Goal: Task Accomplishment & Management: Manage account settings

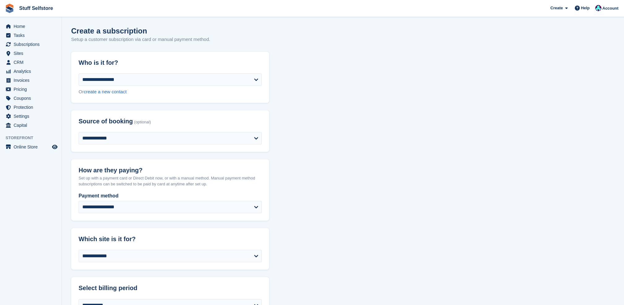
select select "****"
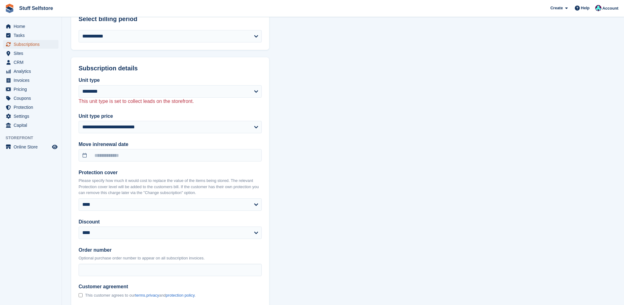
click at [25, 45] on span "Subscriptions" at bounding box center [32, 44] width 37 height 9
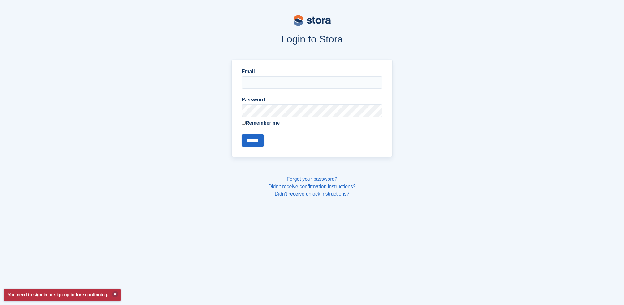
type input "**********"
click at [255, 140] on input "******" at bounding box center [253, 140] width 22 height 12
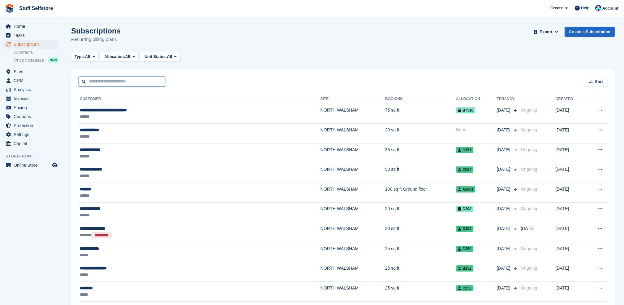
click at [124, 80] on input "text" at bounding box center [122, 81] width 87 height 10
type input "***"
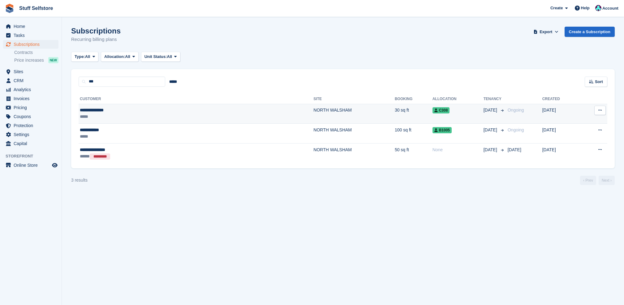
click at [141, 122] on td "**********" at bounding box center [196, 114] width 235 height 20
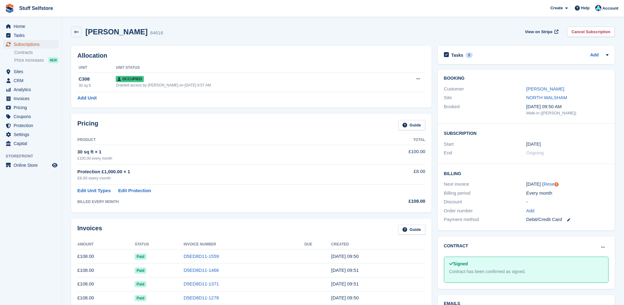
click at [50, 44] on span "Subscriptions" at bounding box center [32, 44] width 37 height 9
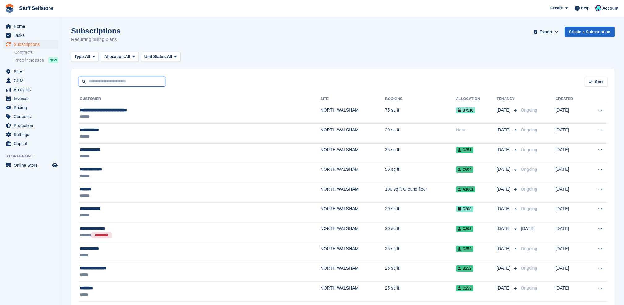
click at [160, 80] on input "text" at bounding box center [122, 81] width 87 height 10
type input "*********"
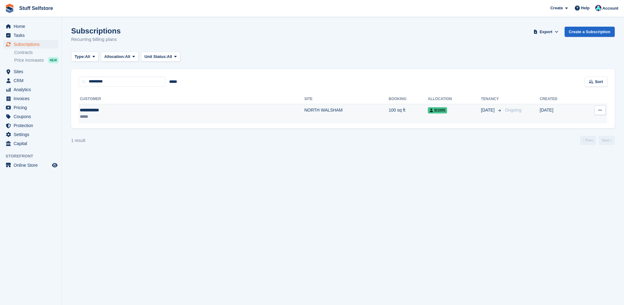
click at [305, 111] on td "NORTH WALSHAM" at bounding box center [347, 114] width 85 height 20
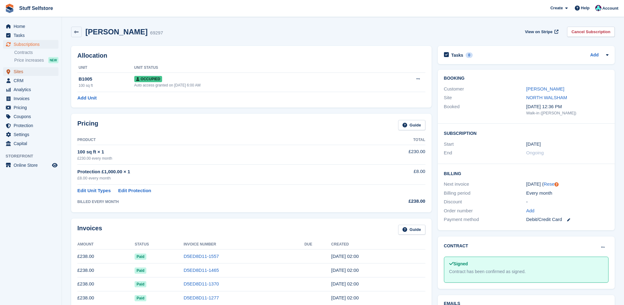
click at [33, 74] on span "Sites" at bounding box center [32, 71] width 37 height 9
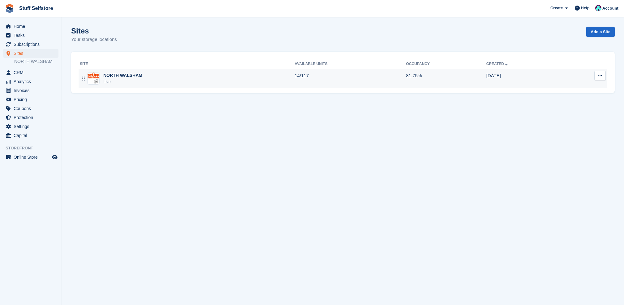
click at [289, 81] on div "NORTH WALSHAM Live" at bounding box center [187, 78] width 215 height 13
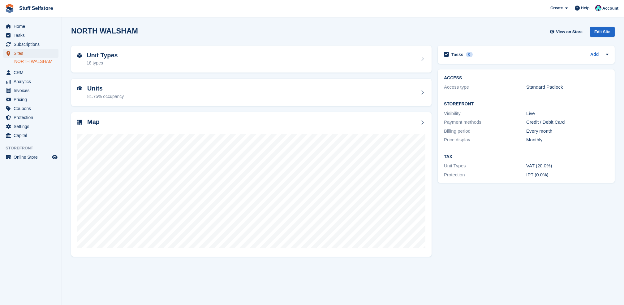
click at [36, 51] on span "Sites" at bounding box center [32, 53] width 37 height 9
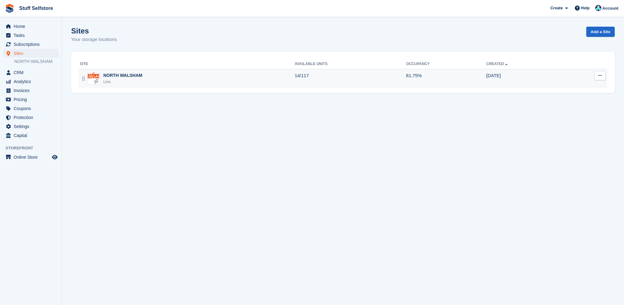
click at [164, 82] on div "NORTH WALSHAM Live" at bounding box center [187, 78] width 215 height 13
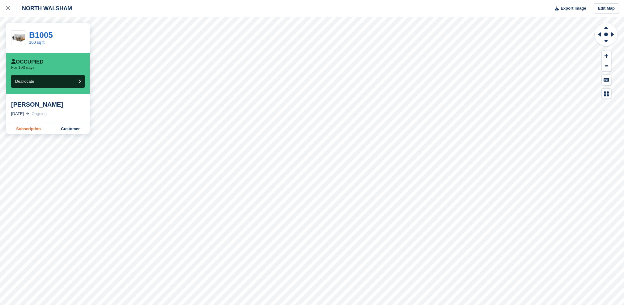
click at [38, 129] on link "Subscription" at bounding box center [28, 129] width 45 height 10
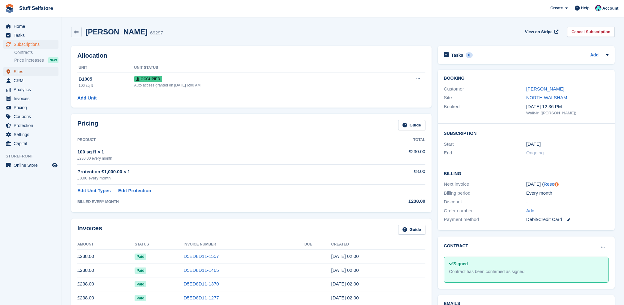
click at [23, 70] on span "Sites" at bounding box center [32, 71] width 37 height 9
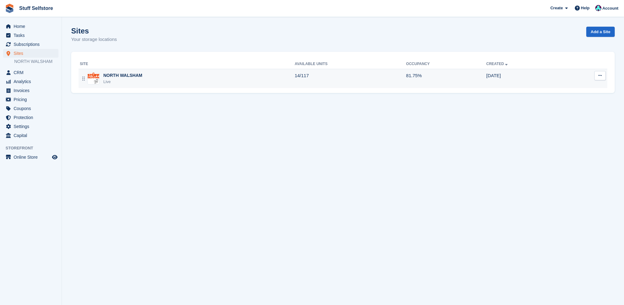
click at [160, 74] on div "NORTH WALSHAM Live" at bounding box center [187, 78] width 215 height 13
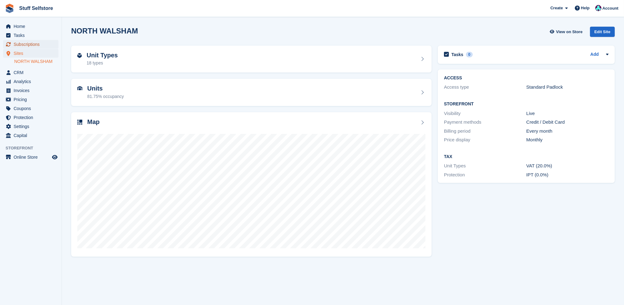
click at [33, 46] on span "Subscriptions" at bounding box center [32, 44] width 37 height 9
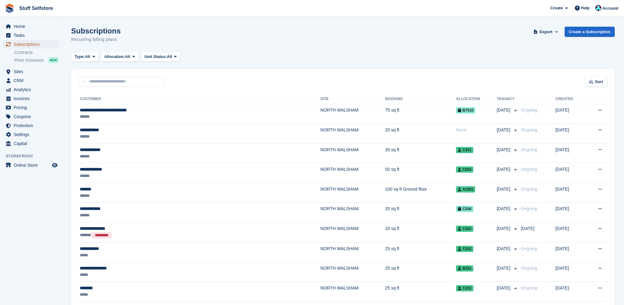
click at [41, 41] on span "Subscriptions" at bounding box center [32, 44] width 37 height 9
click at [50, 71] on span "Sites" at bounding box center [32, 71] width 37 height 9
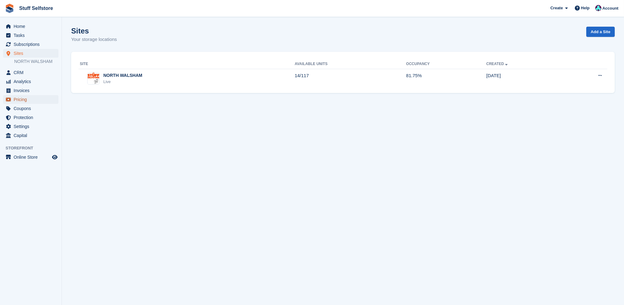
click at [53, 100] on link "Pricing" at bounding box center [30, 99] width 55 height 9
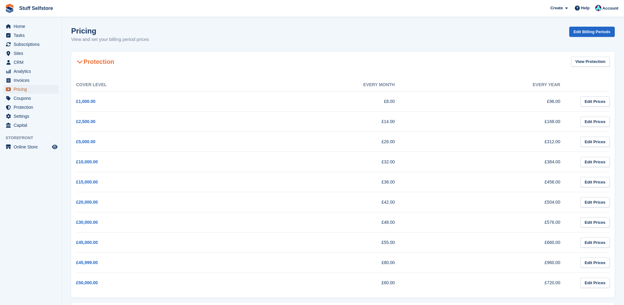
click at [49, 92] on span "Pricing" at bounding box center [32, 89] width 37 height 9
click at [35, 77] on span "Invoices" at bounding box center [32, 80] width 37 height 9
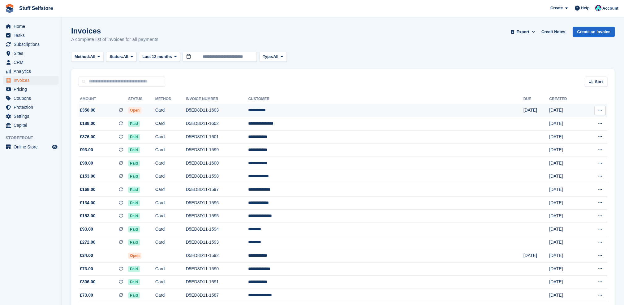
click at [186, 109] on td "Card" at bounding box center [170, 110] width 31 height 13
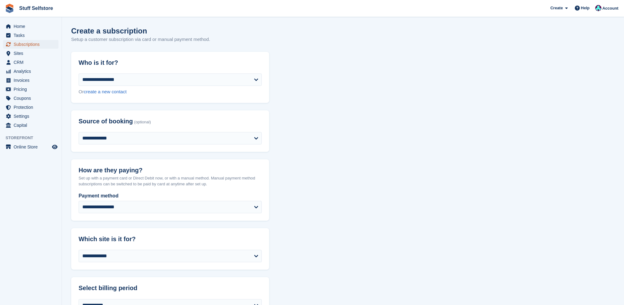
click at [32, 41] on span "Subscriptions" at bounding box center [32, 44] width 37 height 9
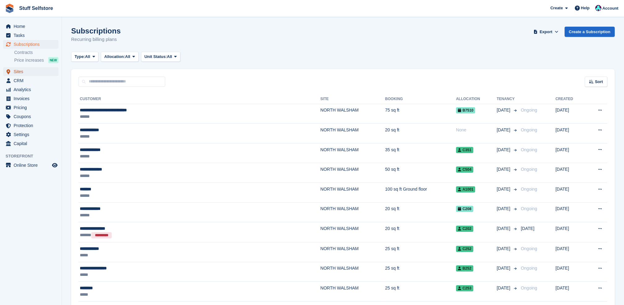
click at [32, 72] on span "Sites" at bounding box center [32, 71] width 37 height 9
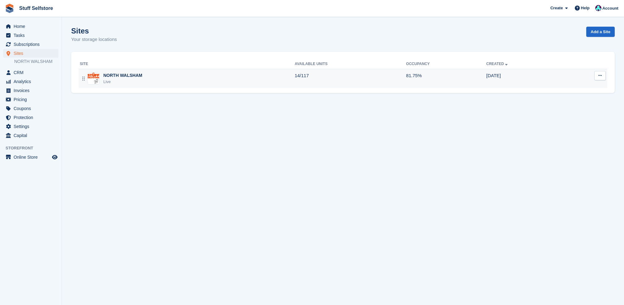
click at [304, 83] on td "14/117" at bounding box center [350, 78] width 111 height 19
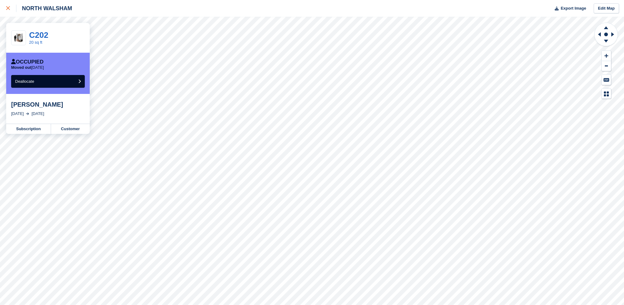
click at [10, 11] on div at bounding box center [11, 8] width 10 height 7
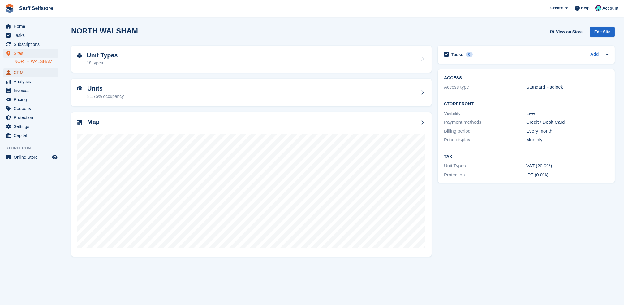
click at [33, 71] on span "CRM" at bounding box center [32, 72] width 37 height 9
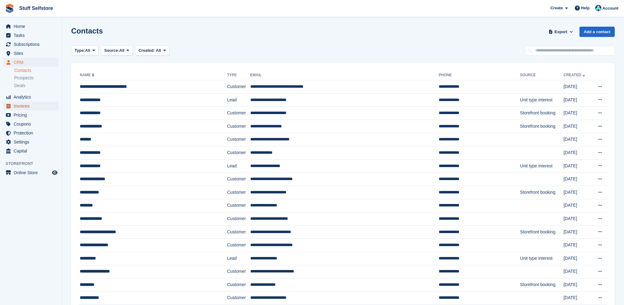
click at [38, 106] on span "Invoices" at bounding box center [32, 106] width 37 height 9
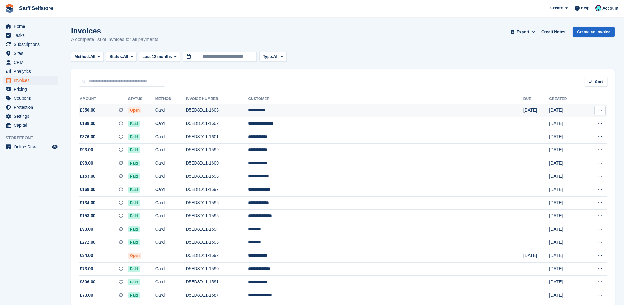
click at [186, 107] on td "Card" at bounding box center [170, 110] width 31 height 13
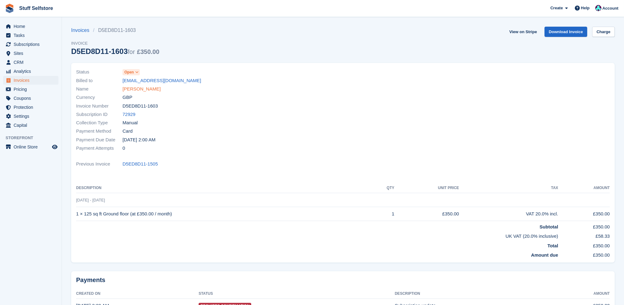
click at [136, 87] on link "Joe morrell" at bounding box center [142, 88] width 38 height 7
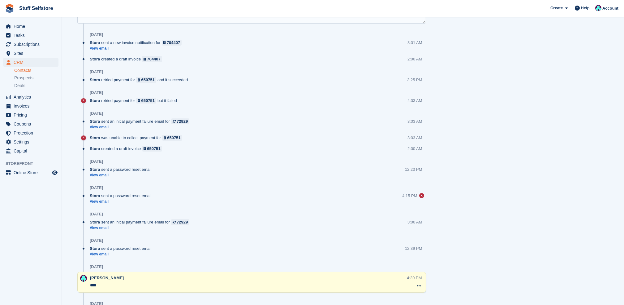
scroll to position [371, 0]
click at [35, 103] on span "Invoices" at bounding box center [32, 106] width 37 height 9
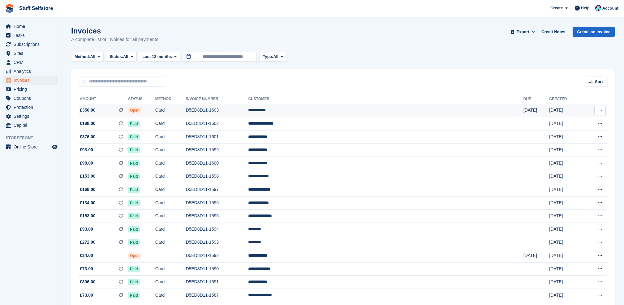
click at [248, 105] on td "D5ED8D11-1603" at bounding box center [217, 110] width 63 height 13
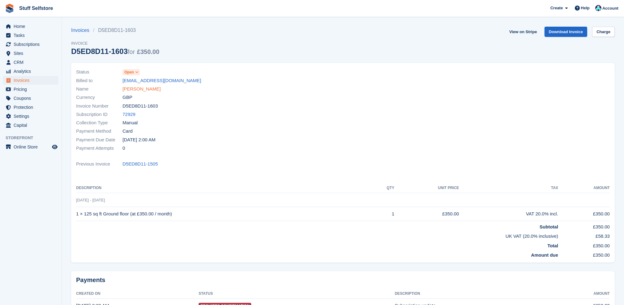
click at [136, 90] on link "[PERSON_NAME]" at bounding box center [142, 88] width 38 height 7
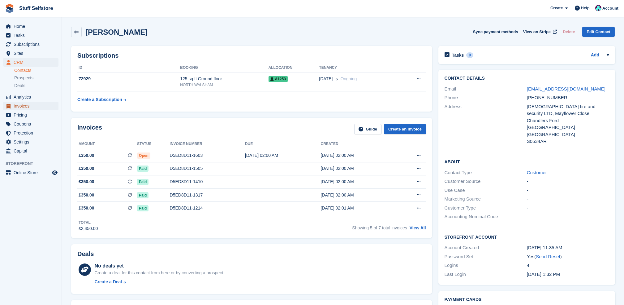
click at [33, 107] on span "Invoices" at bounding box center [32, 106] width 37 height 9
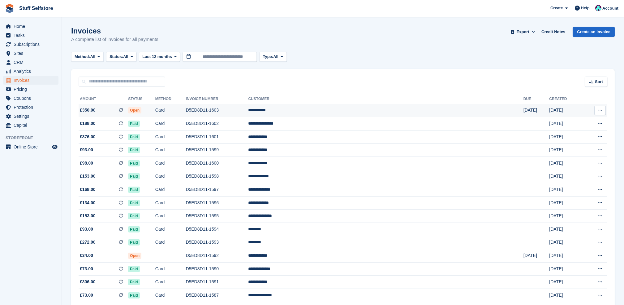
click at [248, 111] on td "D5ED8D11-1603" at bounding box center [217, 110] width 63 height 13
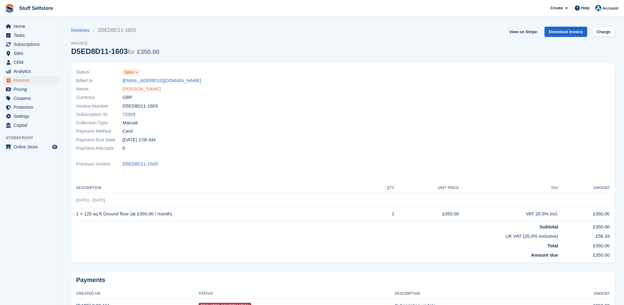
click at [131, 89] on link "Joe morrell" at bounding box center [142, 88] width 38 height 7
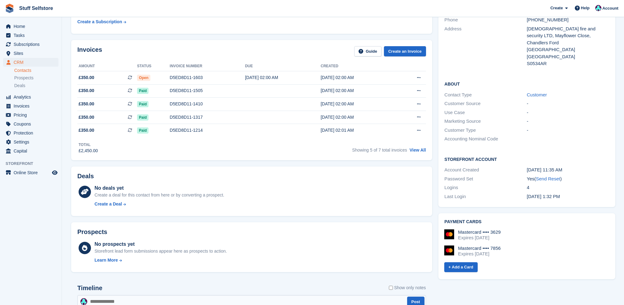
scroll to position [34, 0]
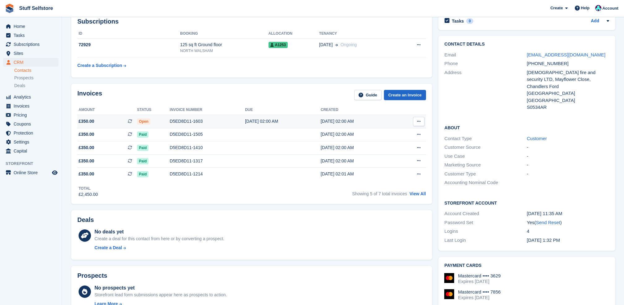
click at [261, 115] on td "[DATE] 02:00 AM" at bounding box center [283, 121] width 76 height 13
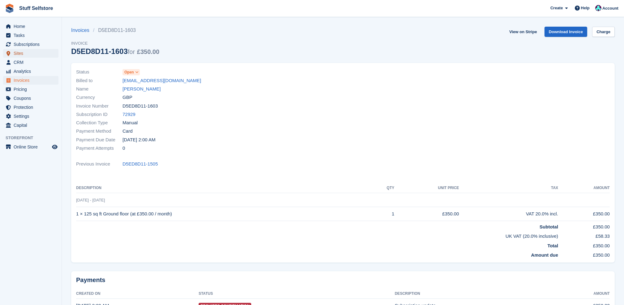
click at [25, 53] on span "Sites" at bounding box center [32, 53] width 37 height 9
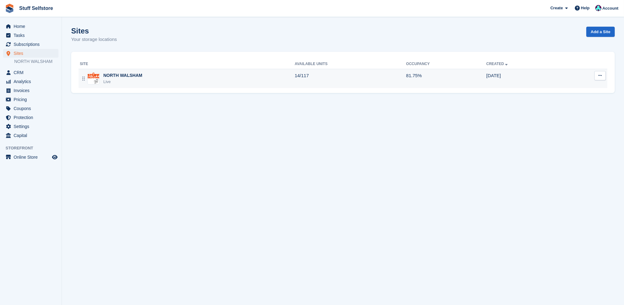
click at [418, 74] on td "81.75%" at bounding box center [446, 78] width 80 height 19
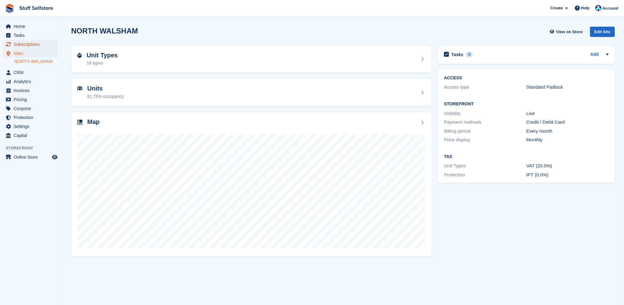
click at [51, 44] on link "Subscriptions" at bounding box center [30, 44] width 55 height 9
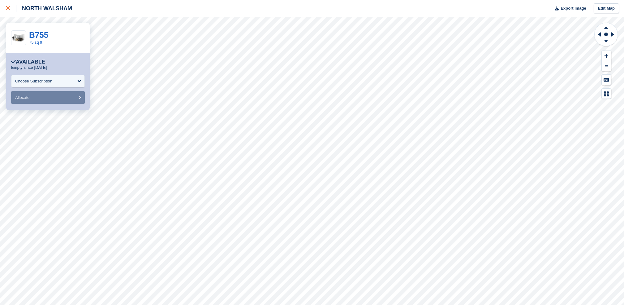
click at [7, 3] on link at bounding box center [8, 8] width 16 height 17
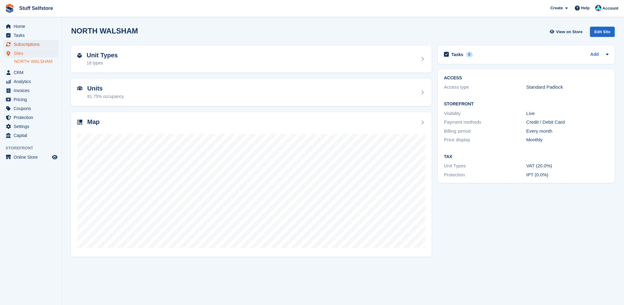
click at [52, 44] on link "Subscriptions" at bounding box center [30, 44] width 55 height 9
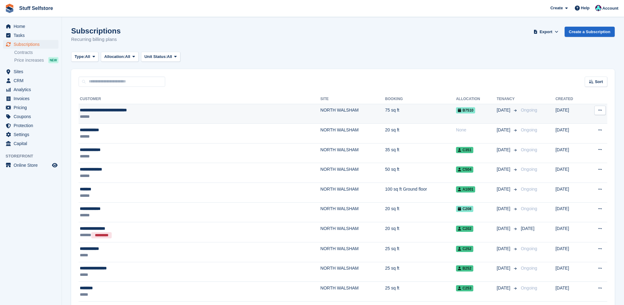
click at [385, 112] on td "75 sq ft" at bounding box center [420, 114] width 71 height 20
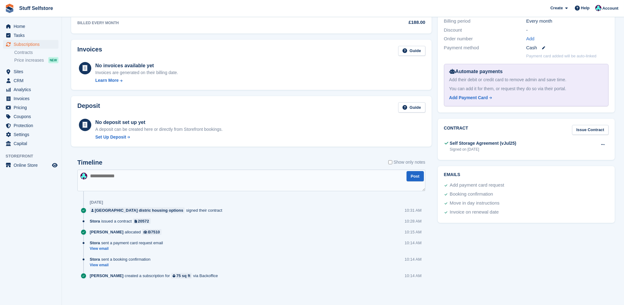
scroll to position [179, 0]
click at [27, 94] on span "Invoices" at bounding box center [32, 98] width 37 height 9
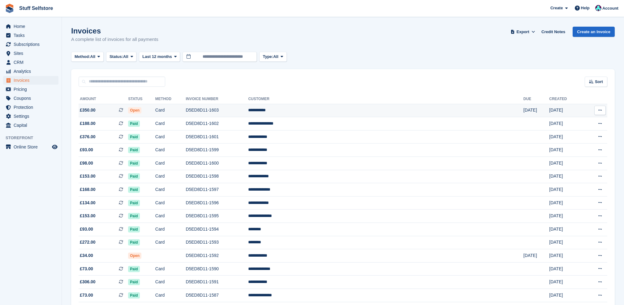
click at [248, 105] on td "D5ED8D11-1603" at bounding box center [217, 110] width 63 height 13
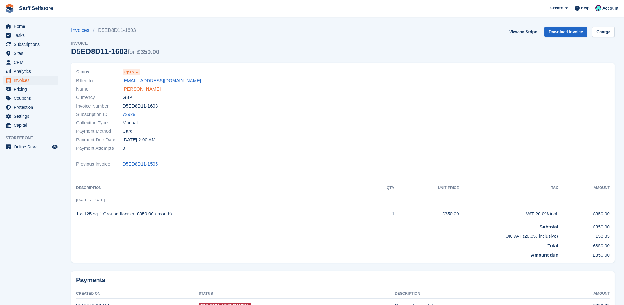
click at [137, 92] on link "[PERSON_NAME]" at bounding box center [142, 88] width 38 height 7
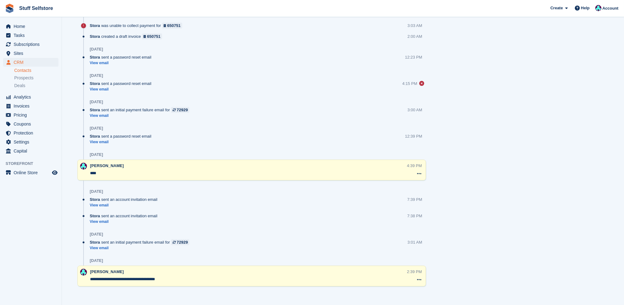
scroll to position [488, 0]
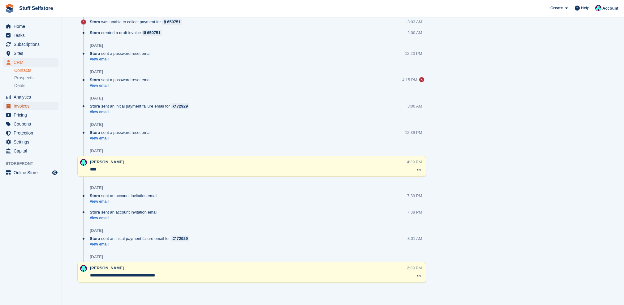
click at [18, 110] on span "Invoices" at bounding box center [32, 106] width 37 height 9
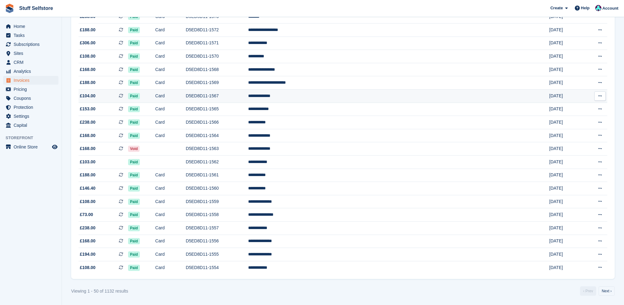
scroll to position [509, 0]
click at [28, 27] on span "Home" at bounding box center [32, 26] width 37 height 9
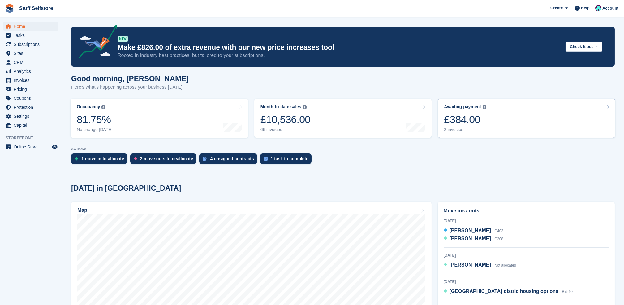
click at [494, 133] on link "Awaiting payment The total outstanding balance on all open invoices. £384.00 2 …" at bounding box center [527, 117] width 178 height 39
click at [166, 156] on div "2 move outs to deallocate" at bounding box center [166, 158] width 53 height 5
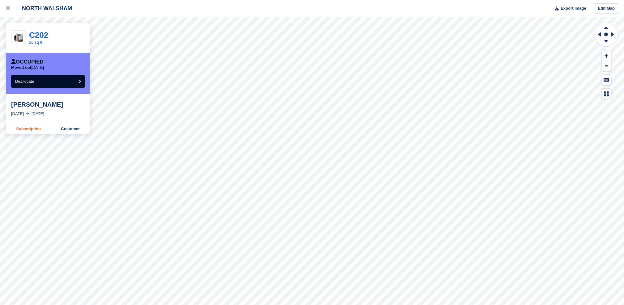
click at [40, 125] on link "Subscription" at bounding box center [28, 129] width 45 height 10
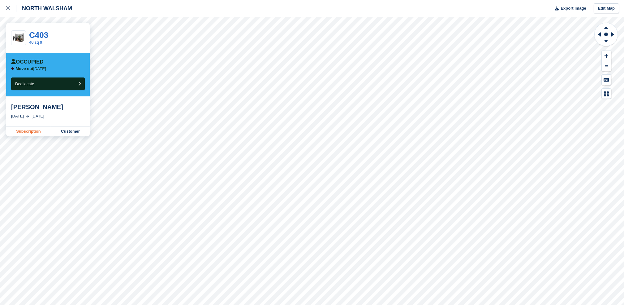
click at [30, 132] on link "Subscription" at bounding box center [28, 131] width 45 height 10
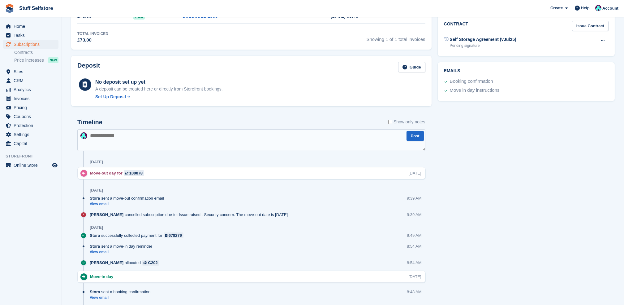
scroll to position [192, 0]
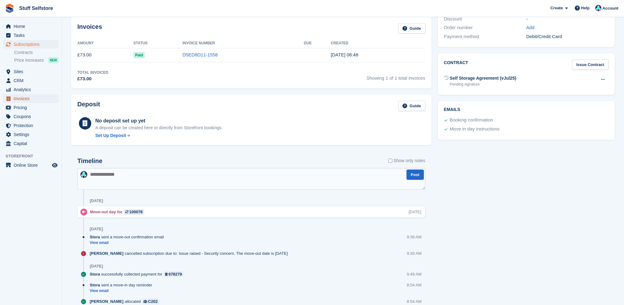
click at [38, 100] on span "Invoices" at bounding box center [32, 98] width 37 height 9
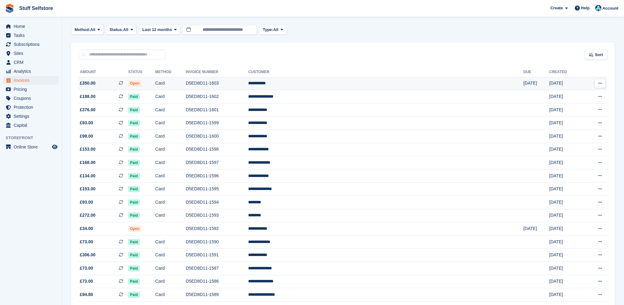
scroll to position [41, 0]
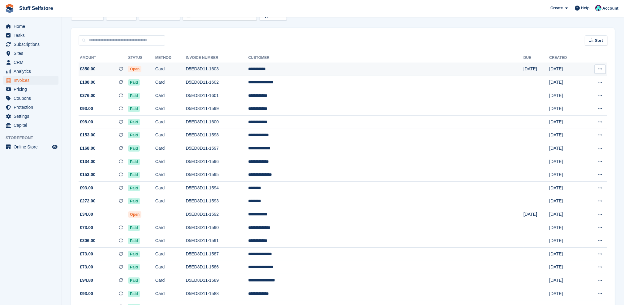
click at [186, 66] on td "Card" at bounding box center [170, 69] width 31 height 13
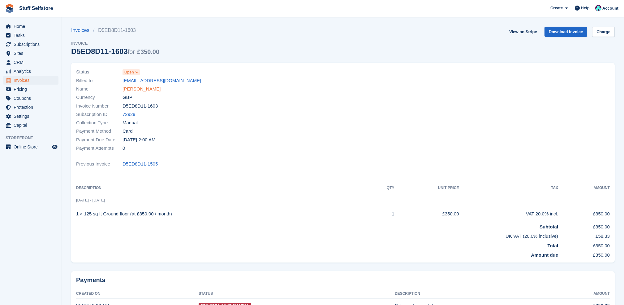
click at [135, 91] on link "Joe morrell" at bounding box center [142, 88] width 38 height 7
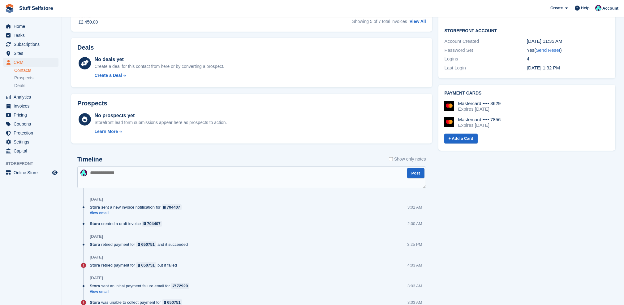
scroll to position [413, 0]
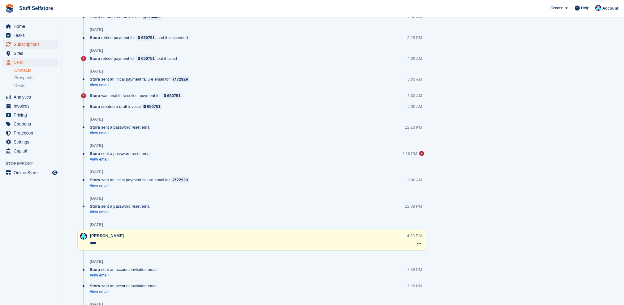
click at [41, 45] on span "Subscriptions" at bounding box center [32, 44] width 37 height 9
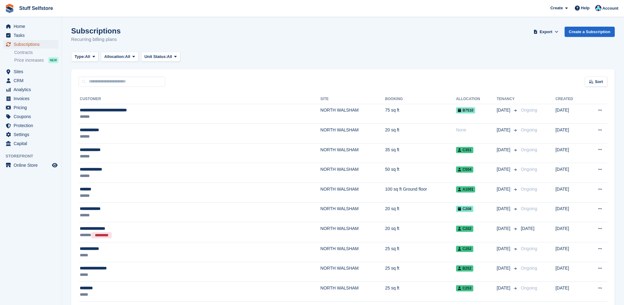
click at [42, 42] on span "Subscriptions" at bounding box center [32, 44] width 37 height 9
click at [24, 96] on span "Invoices" at bounding box center [32, 98] width 37 height 9
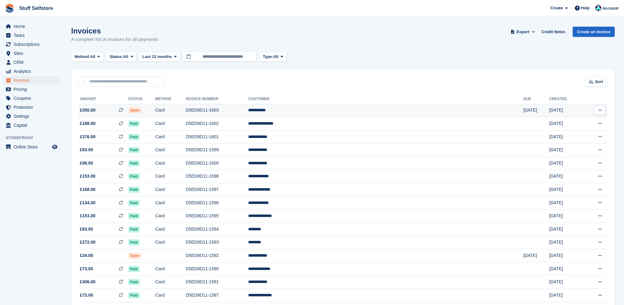
click at [248, 116] on td "D5ED8D11-1603" at bounding box center [217, 110] width 63 height 13
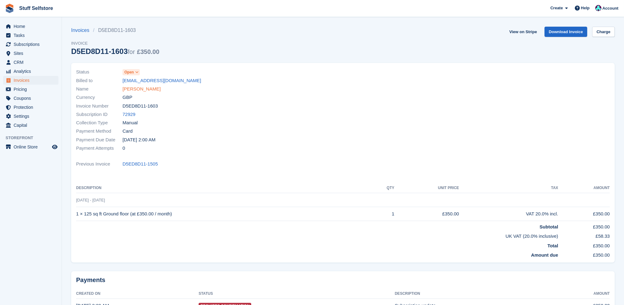
click at [135, 87] on link "[PERSON_NAME]" at bounding box center [142, 88] width 38 height 7
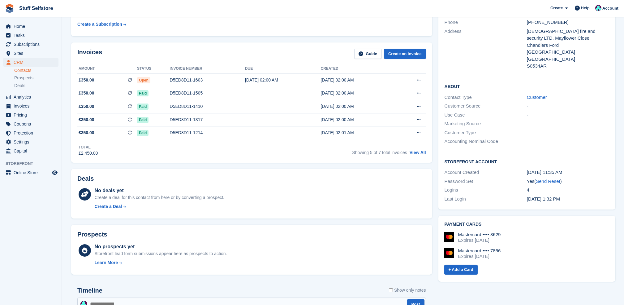
scroll to position [124, 0]
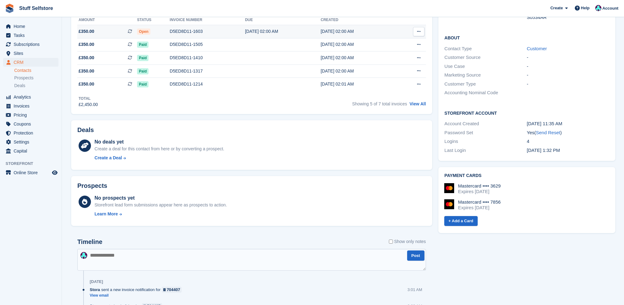
click at [326, 31] on div "18 Aug, 02:00 AM" at bounding box center [359, 31] width 76 height 7
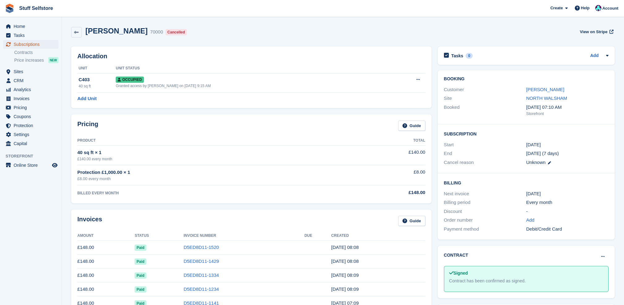
click at [37, 46] on span "Subscriptions" at bounding box center [32, 44] width 37 height 9
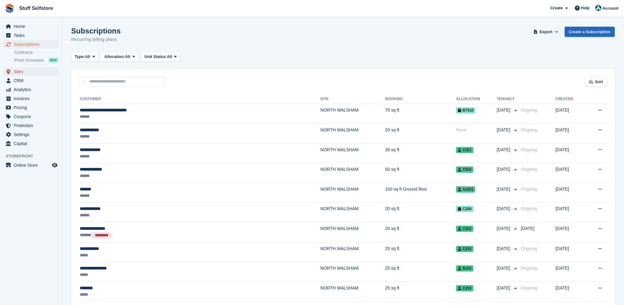
click at [27, 68] on span "Sites" at bounding box center [32, 71] width 37 height 9
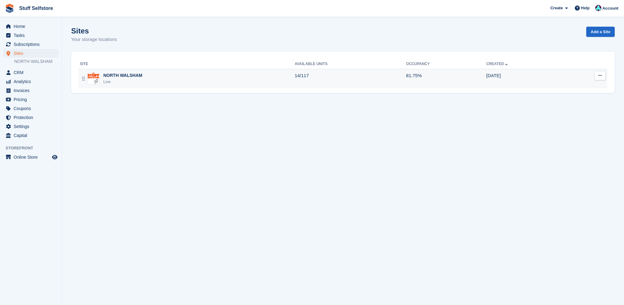
click at [380, 84] on td "14/117" at bounding box center [350, 78] width 111 height 19
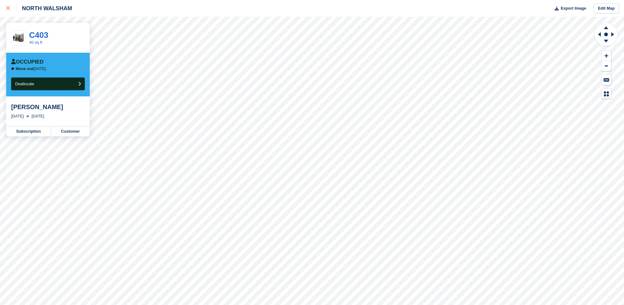
click at [2, 6] on link at bounding box center [8, 8] width 16 height 17
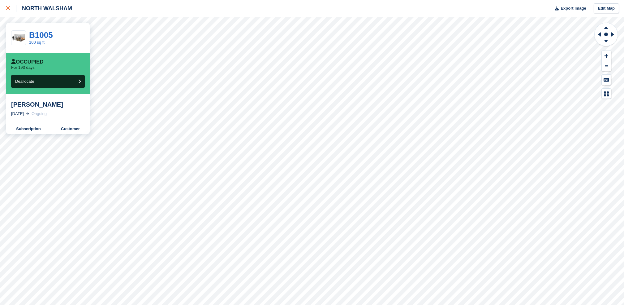
click at [11, 7] on div at bounding box center [11, 8] width 10 height 7
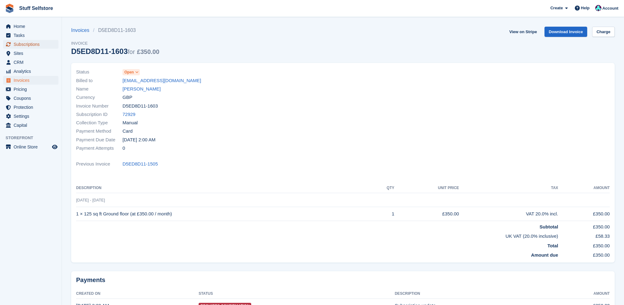
click at [25, 41] on span "Subscriptions" at bounding box center [32, 44] width 37 height 9
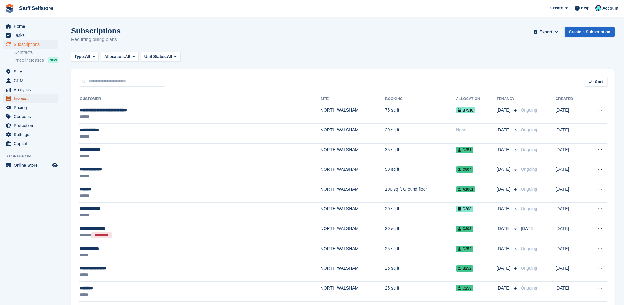
click at [18, 97] on span "Invoices" at bounding box center [32, 98] width 37 height 9
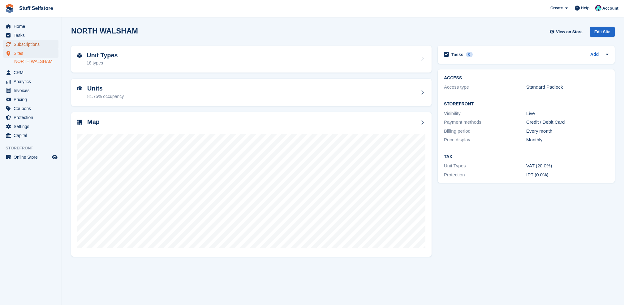
click at [37, 46] on span "Subscriptions" at bounding box center [32, 44] width 37 height 9
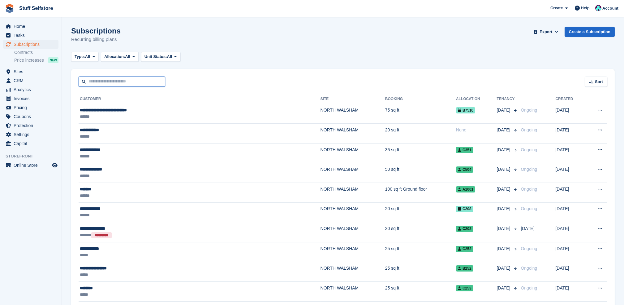
click at [107, 80] on input "text" at bounding box center [122, 81] width 87 height 10
type input "***"
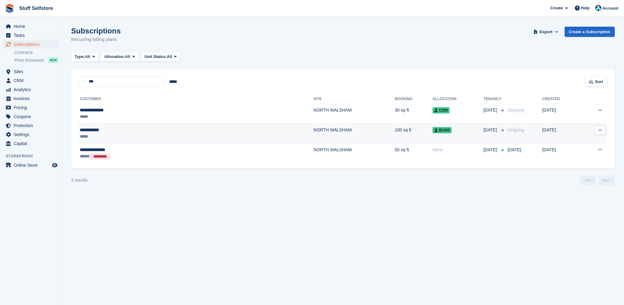
click at [314, 124] on td "NORTH WALSHAM" at bounding box center [354, 134] width 81 height 20
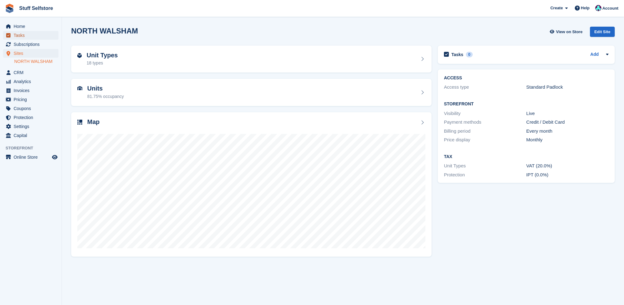
click at [41, 36] on span "Tasks" at bounding box center [32, 35] width 37 height 9
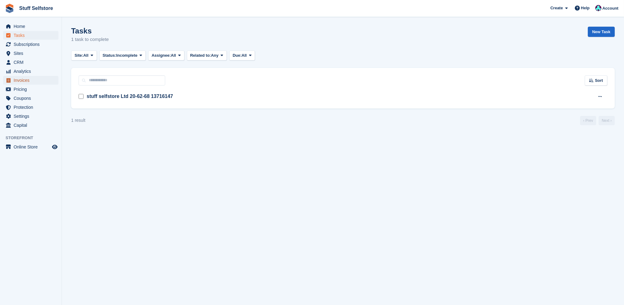
click at [41, 78] on span "Invoices" at bounding box center [32, 80] width 37 height 9
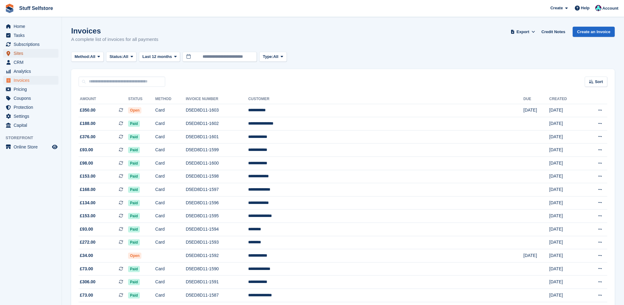
click at [7, 55] on icon "menu" at bounding box center [9, 53] width 4 height 5
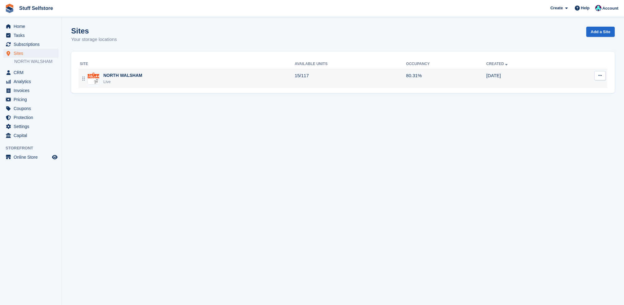
click at [290, 81] on div "NORTH WALSHAM Live" at bounding box center [187, 78] width 215 height 13
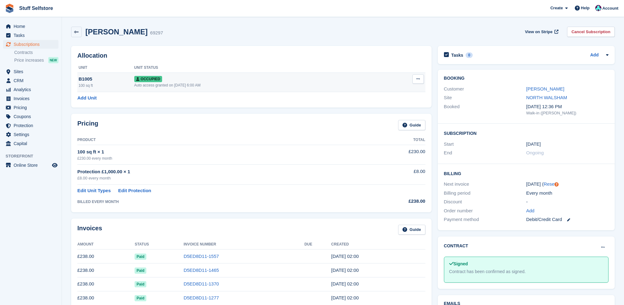
click at [418, 76] on button at bounding box center [418, 78] width 11 height 9
click at [408, 113] on p "Deallocate" at bounding box center [394, 112] width 54 height 8
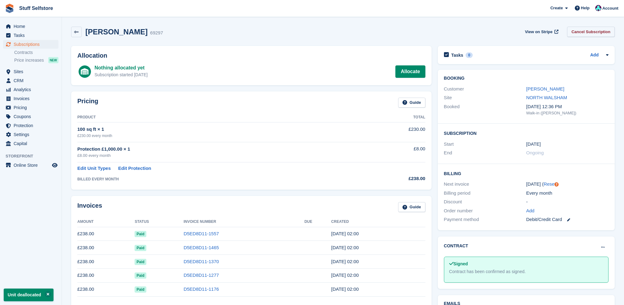
click at [585, 33] on link "Cancel Subscription" at bounding box center [591, 32] width 48 height 10
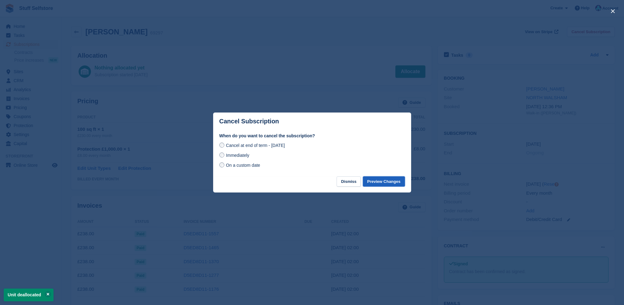
click at [393, 184] on button "Preview Changes" at bounding box center [384, 181] width 42 height 10
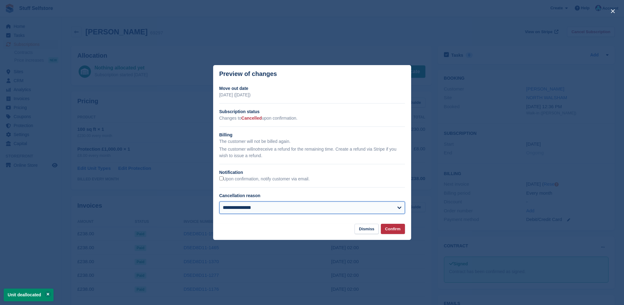
click at [381, 203] on select "**********" at bounding box center [312, 207] width 186 height 12
select select "**********"
click at [219, 202] on select "**********" at bounding box center [312, 207] width 186 height 12
click at [400, 226] on button "Confirm" at bounding box center [393, 229] width 24 height 10
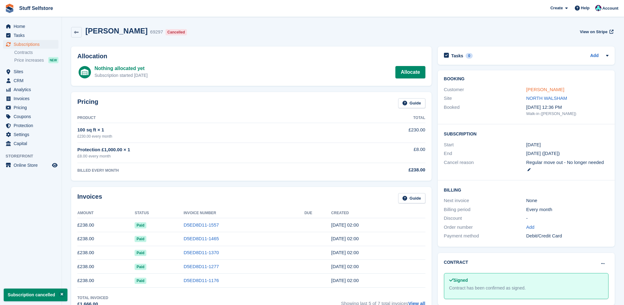
click at [543, 92] on link "Ben Anderson" at bounding box center [546, 89] width 38 height 5
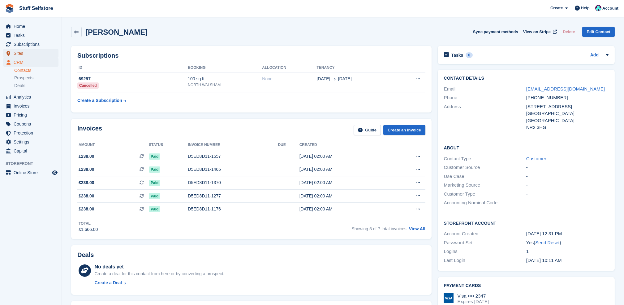
click at [25, 53] on span "Sites" at bounding box center [32, 53] width 37 height 9
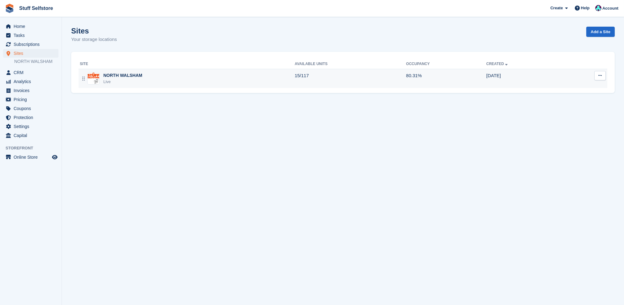
click at [379, 80] on td "15/117" at bounding box center [350, 78] width 111 height 19
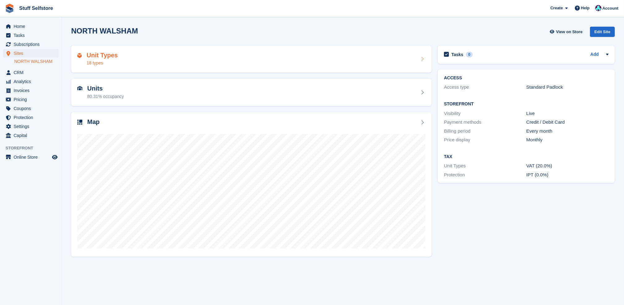
click at [279, 55] on div "Unit Types 18 types" at bounding box center [251, 59] width 348 height 15
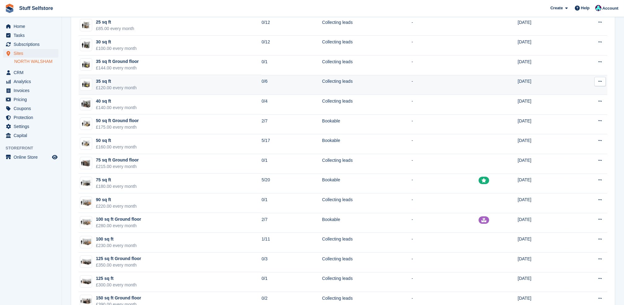
scroll to position [124, 0]
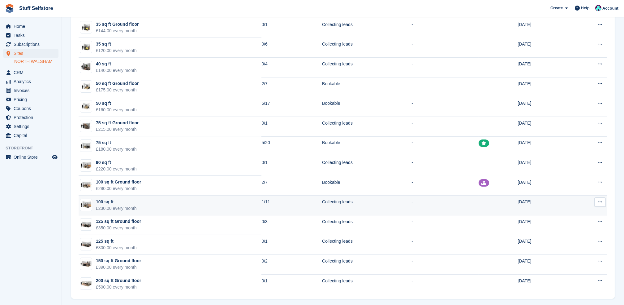
click at [236, 204] on td "100 sq ft £230.00 every month" at bounding box center [170, 205] width 183 height 20
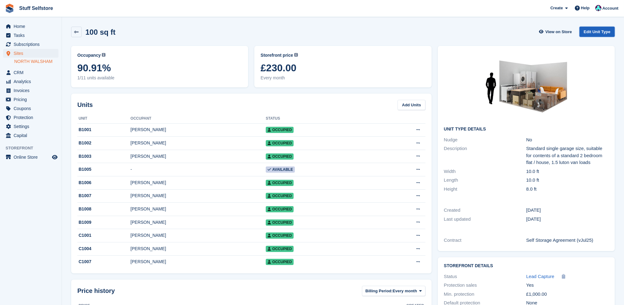
click at [606, 29] on link "Edit Unit Type" at bounding box center [597, 32] width 35 height 10
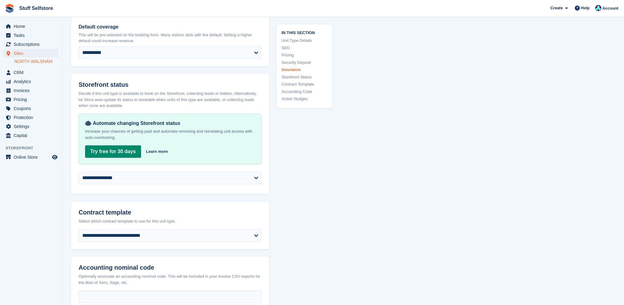
scroll to position [863, 0]
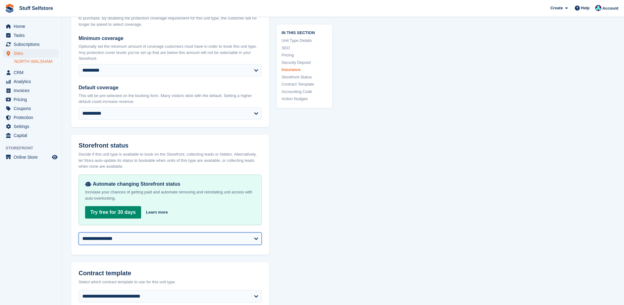
click at [198, 234] on select "**********" at bounding box center [170, 238] width 183 height 12
select select "********"
click at [79, 232] on select "**********" at bounding box center [170, 238] width 183 height 12
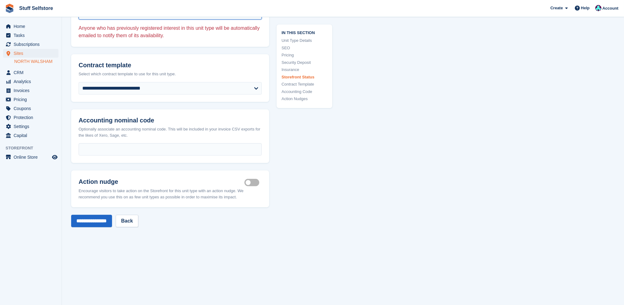
scroll to position [1110, 0]
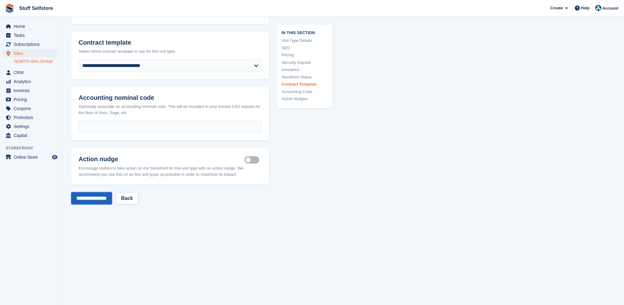
click at [101, 194] on input "**********" at bounding box center [91, 198] width 41 height 12
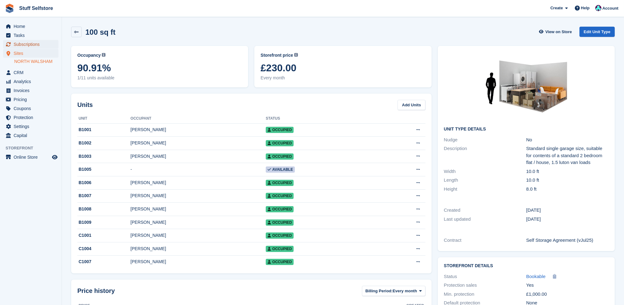
click at [55, 48] on link "Subscriptions" at bounding box center [30, 44] width 55 height 9
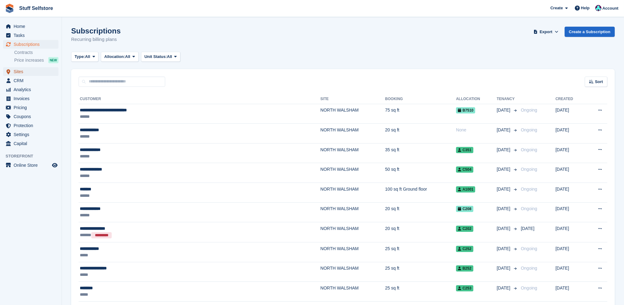
click at [39, 76] on span "Sites" at bounding box center [32, 71] width 37 height 9
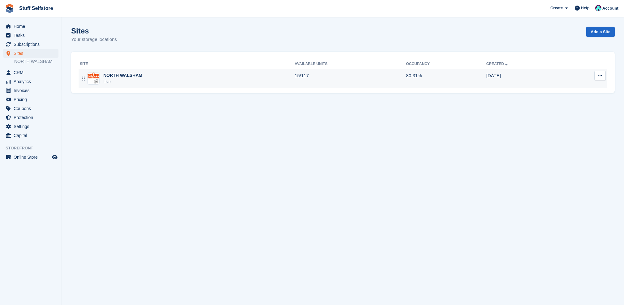
click at [332, 79] on td "15/117" at bounding box center [350, 78] width 111 height 19
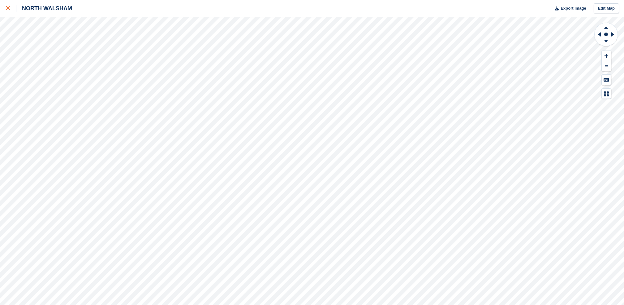
click at [8, 8] on icon at bounding box center [8, 8] width 4 height 4
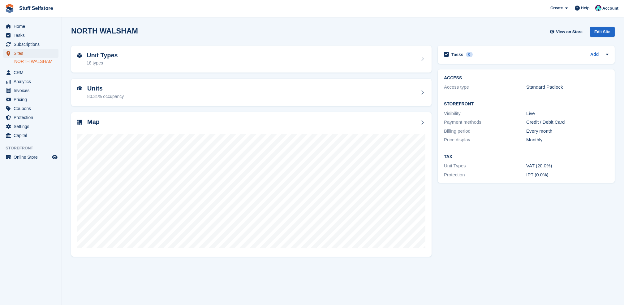
click at [45, 52] on span "Sites" at bounding box center [32, 53] width 37 height 9
